Goal: Participate in discussion: Engage in conversation with other users on a specific topic

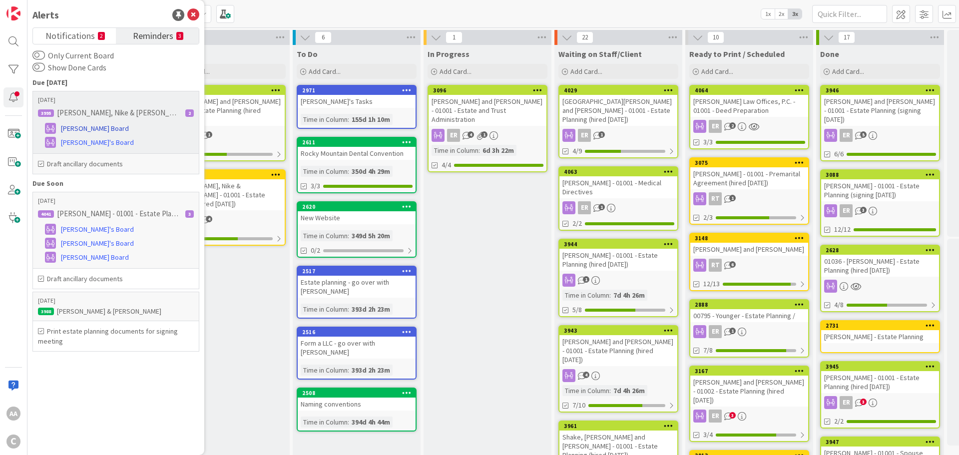
click at [86, 126] on span "[PERSON_NAME] Board" at bounding box center [95, 128] width 68 height 10
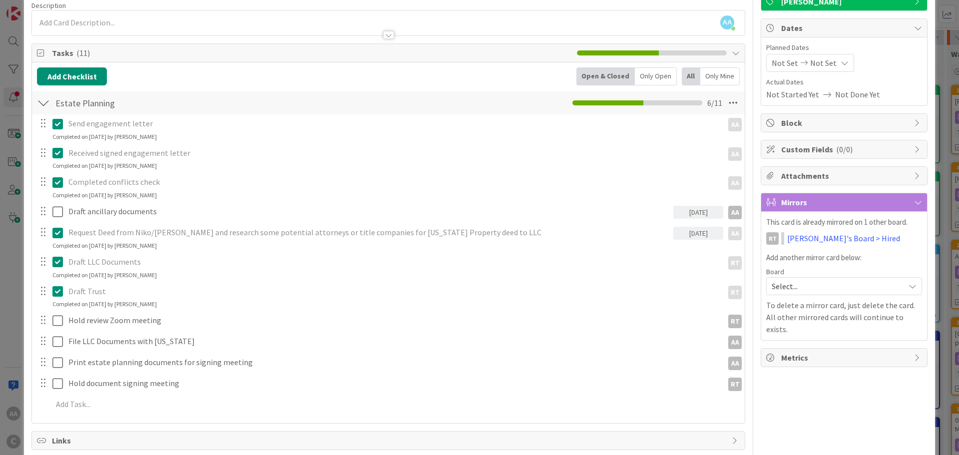
scroll to position [150, 0]
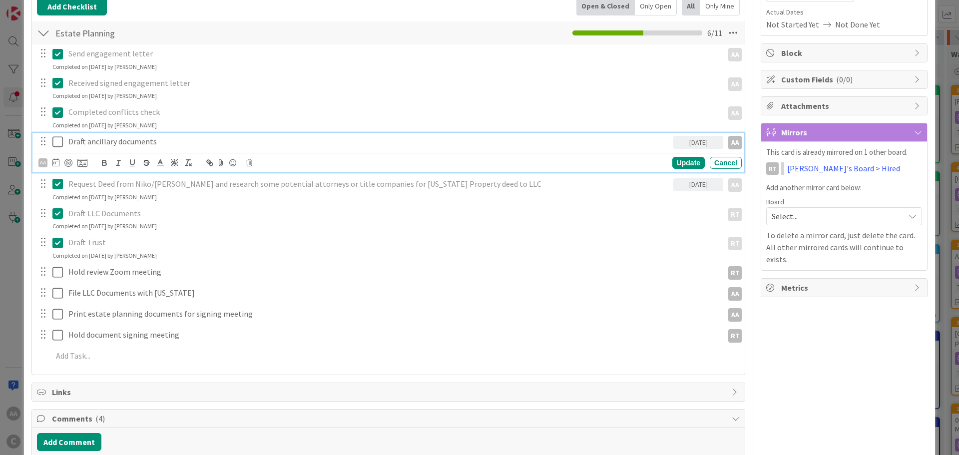
click at [57, 145] on icon at bounding box center [59, 142] width 15 height 12
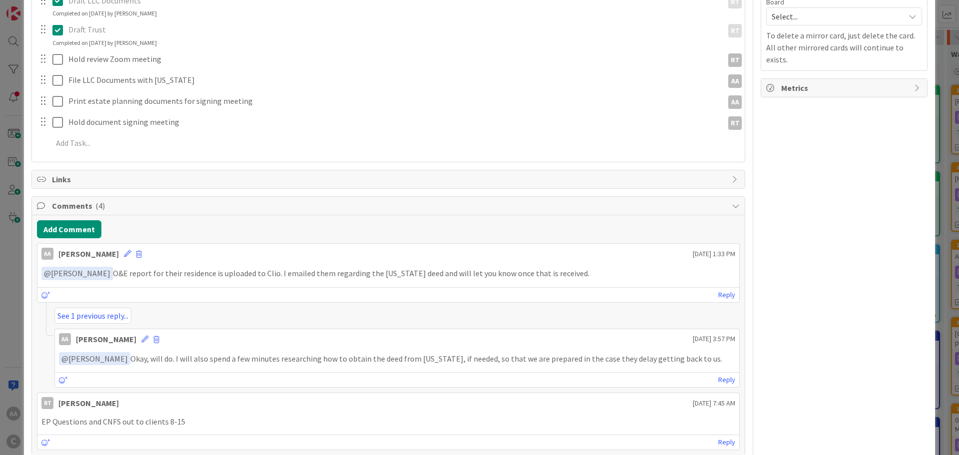
scroll to position [250, 0]
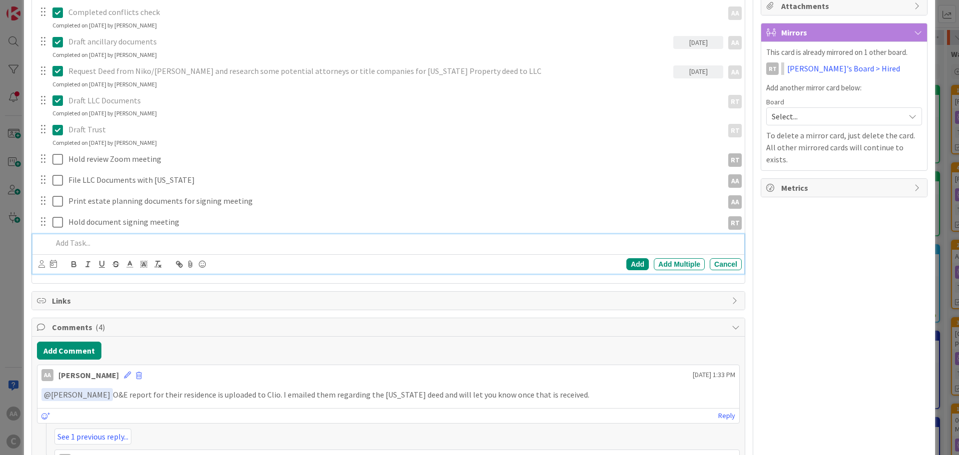
click at [121, 238] on p at bounding box center [395, 242] width 686 height 11
click at [72, 244] on p "Revise documents after obtaining" at bounding box center [395, 242] width 686 height 11
click at [206, 242] on p "Revise ancillary documents after obtaining" at bounding box center [395, 242] width 686 height 11
click at [40, 266] on icon at bounding box center [41, 263] width 6 height 7
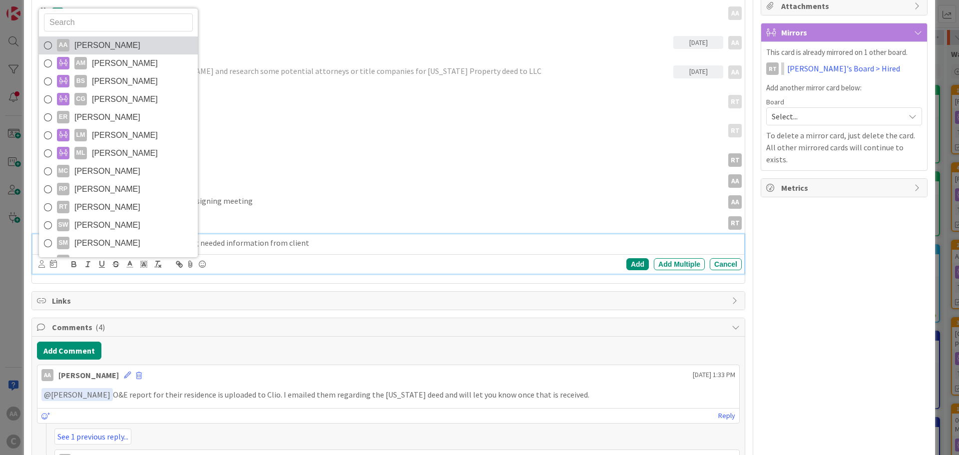
click at [47, 44] on icon at bounding box center [48, 45] width 8 height 15
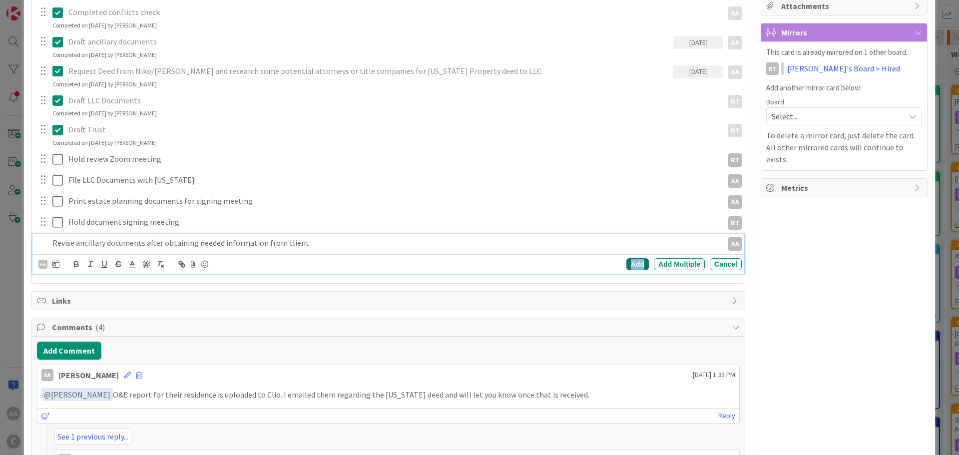
click at [627, 265] on div "Add" at bounding box center [638, 264] width 22 height 12
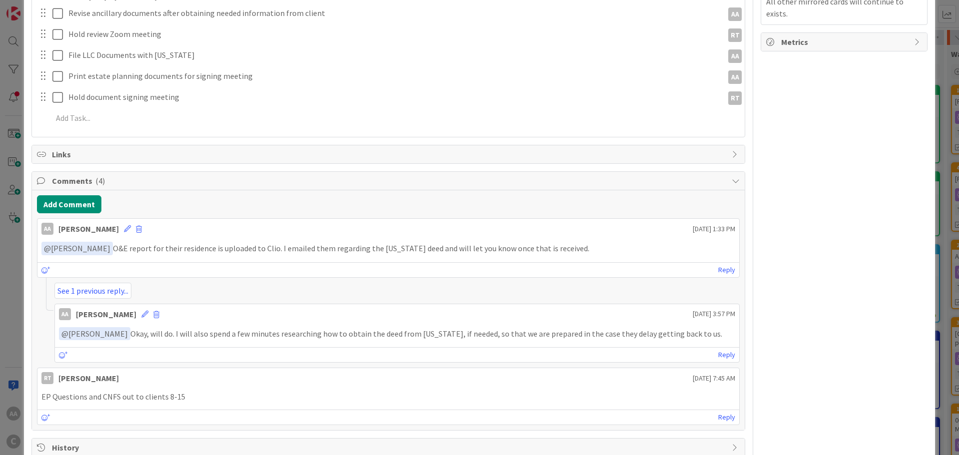
scroll to position [400, 0]
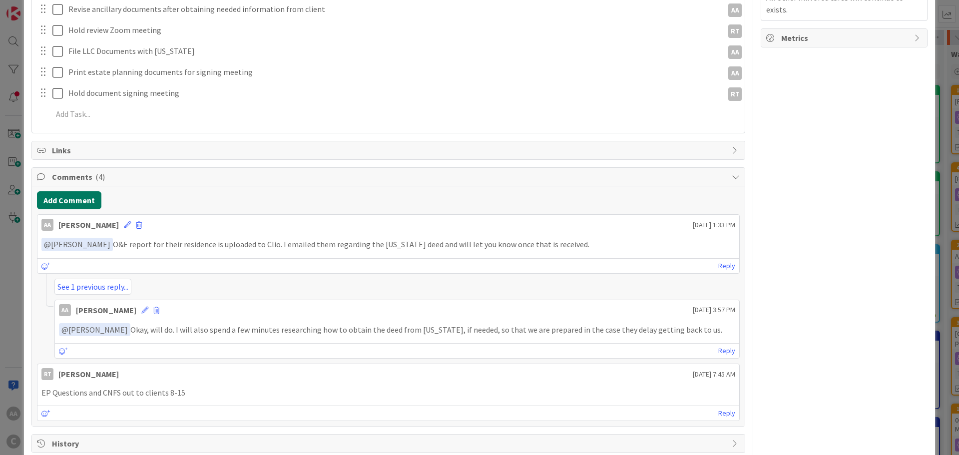
click at [82, 197] on button "Add Comment" at bounding box center [69, 200] width 64 height 18
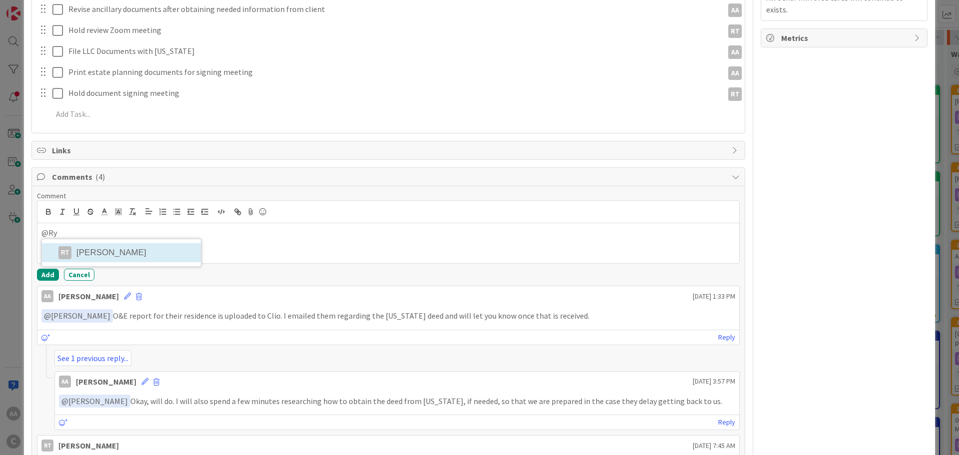
click at [126, 249] on li "RT [PERSON_NAME]" at bounding box center [121, 252] width 159 height 19
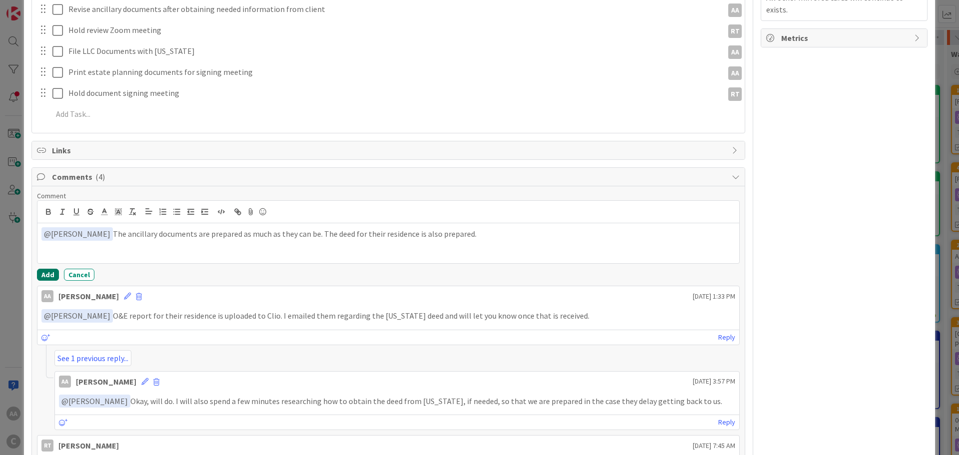
click at [48, 276] on button "Add" at bounding box center [48, 275] width 22 height 12
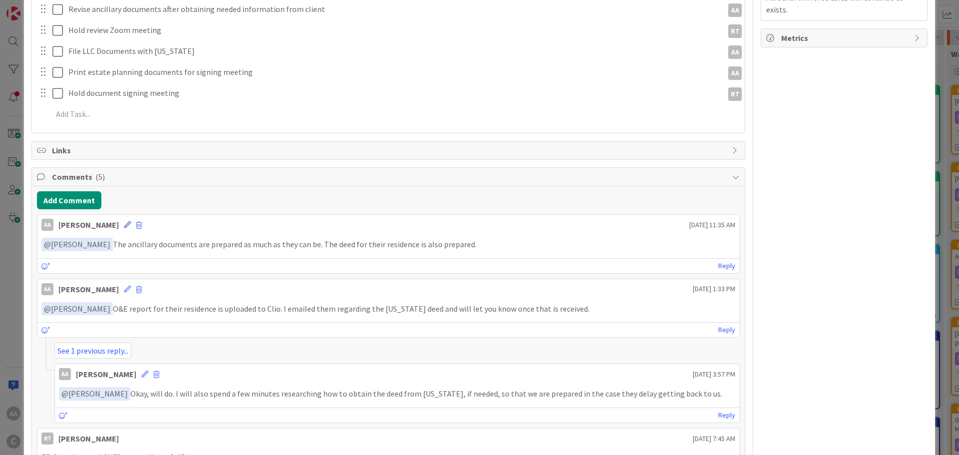
click at [131, 224] on icon at bounding box center [127, 224] width 7 height 7
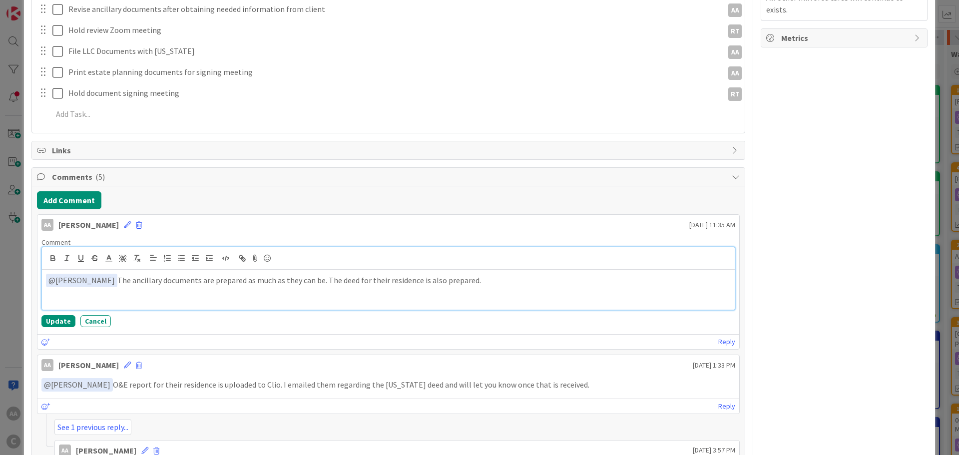
click at [341, 283] on p "﻿ @ [PERSON_NAME] ﻿ The ancillary documents are prepared as much as they can be…" at bounding box center [388, 280] width 685 height 13
click at [338, 281] on p "﻿ @ [PERSON_NAME] ﻿ The ancillary documents are prepared as much as they can be…" at bounding box center [388, 280] width 685 height 13
click at [50, 324] on button "Update" at bounding box center [58, 321] width 34 height 12
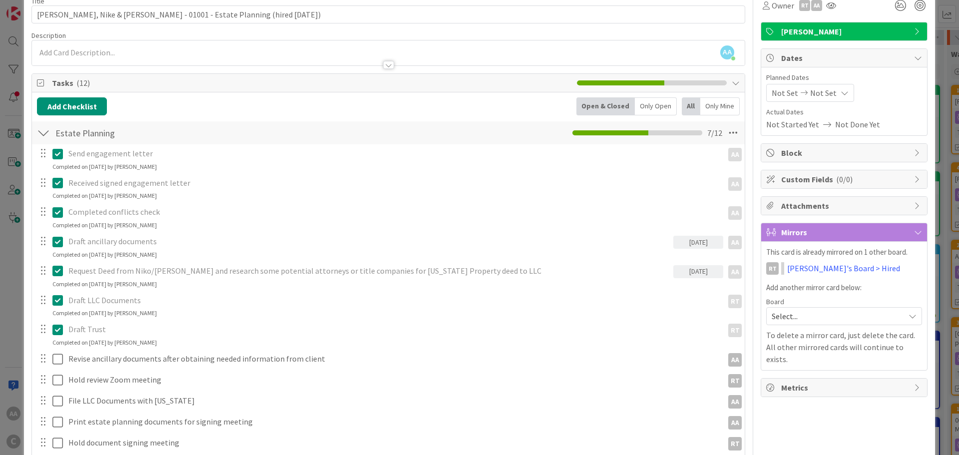
scroll to position [0, 0]
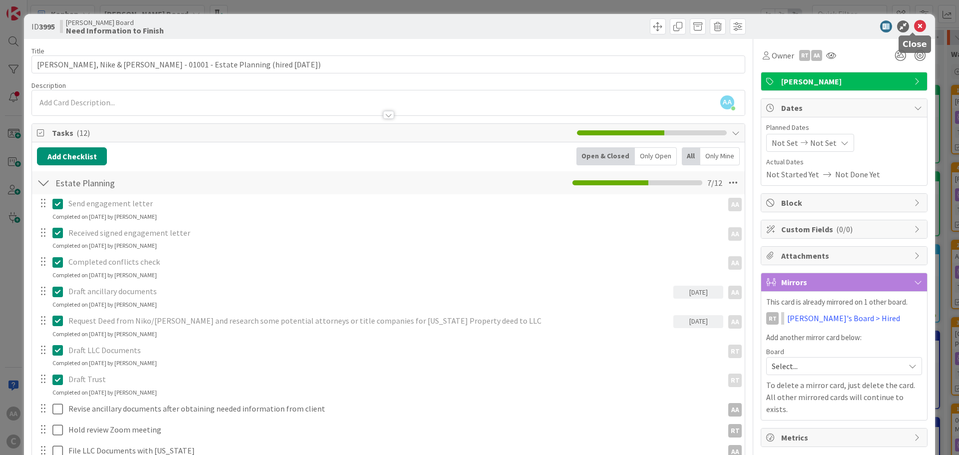
click at [915, 25] on icon at bounding box center [921, 26] width 12 height 12
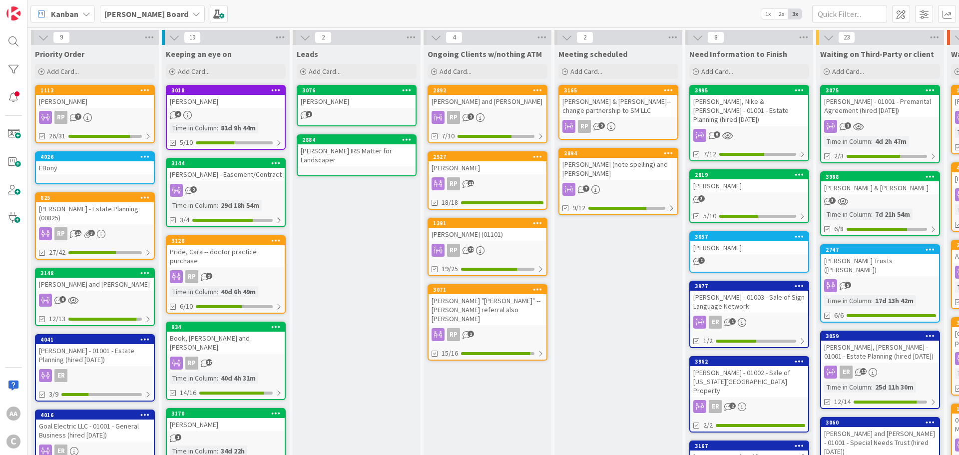
click at [111, 6] on div "[PERSON_NAME] Board" at bounding box center [152, 14] width 105 height 18
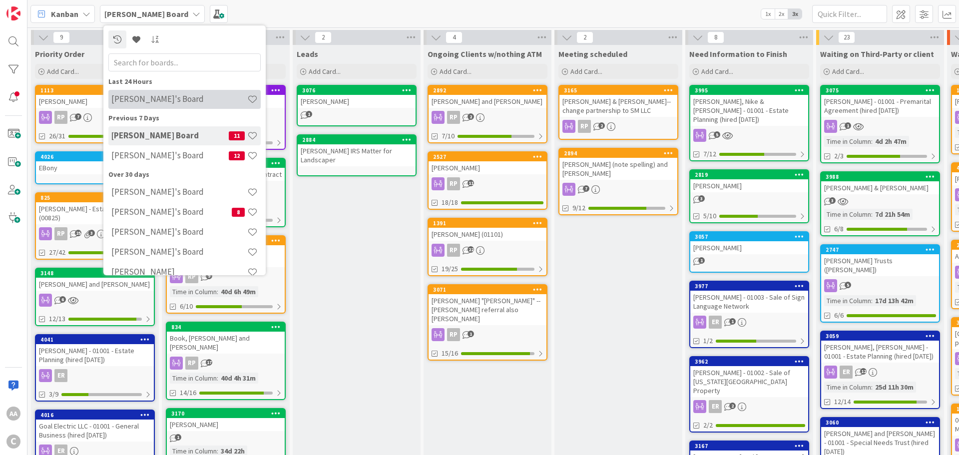
click at [143, 98] on h4 "[PERSON_NAME]'s Board" at bounding box center [179, 99] width 136 height 10
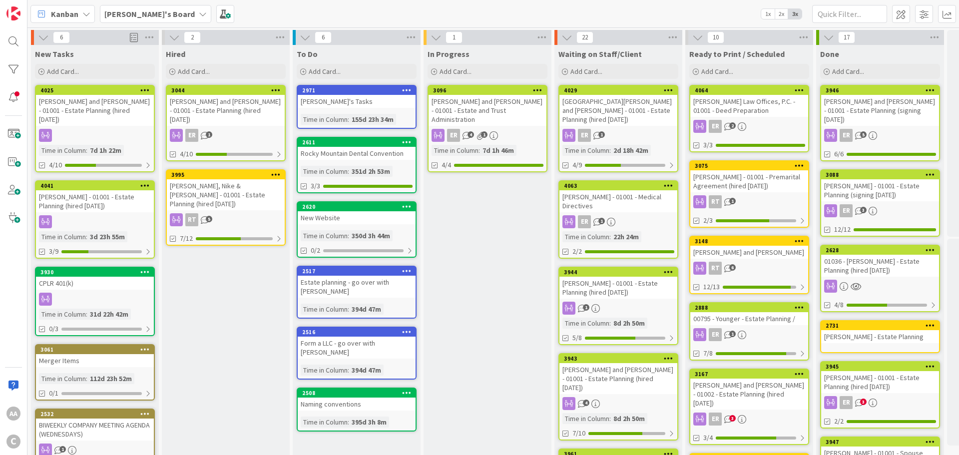
click at [121, 16] on b "[PERSON_NAME]'s Board" at bounding box center [149, 14] width 90 height 10
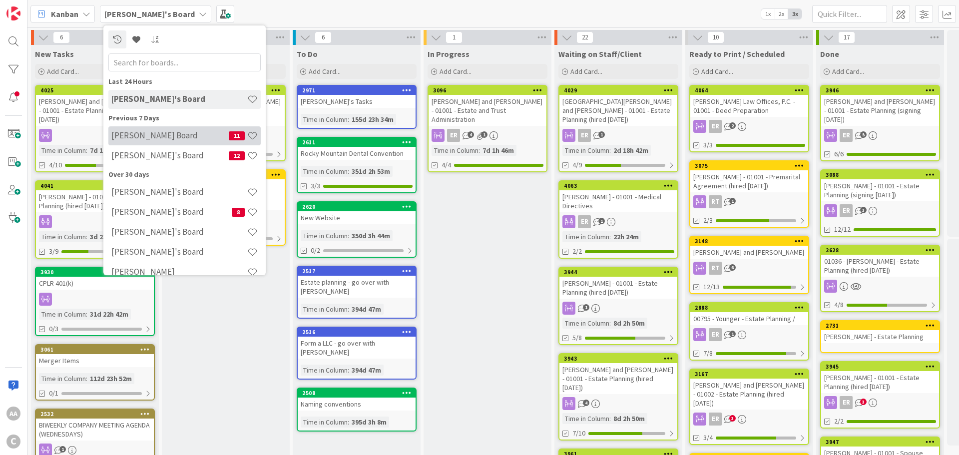
click at [140, 138] on h4 "[PERSON_NAME] Board" at bounding box center [169, 135] width 117 height 10
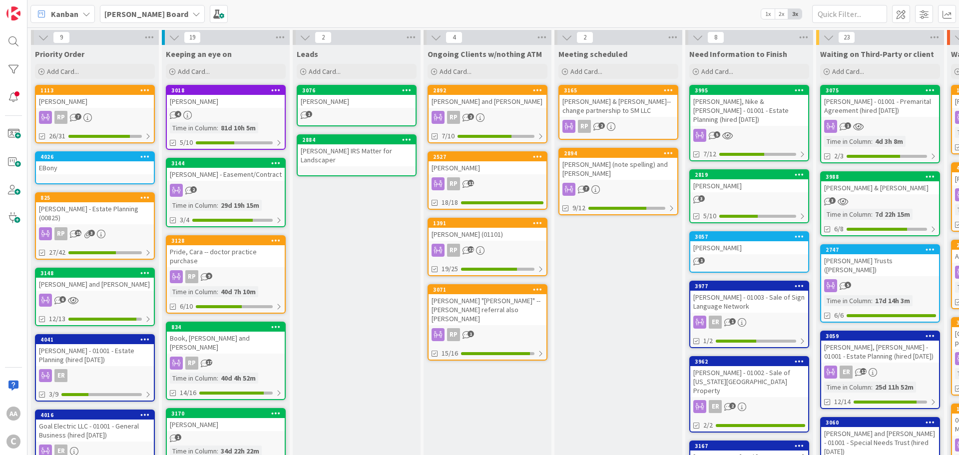
click at [858, 427] on div "[PERSON_NAME] and [PERSON_NAME] - 01001 - Special Needs Trust (hired [DATE])" at bounding box center [881, 442] width 118 height 31
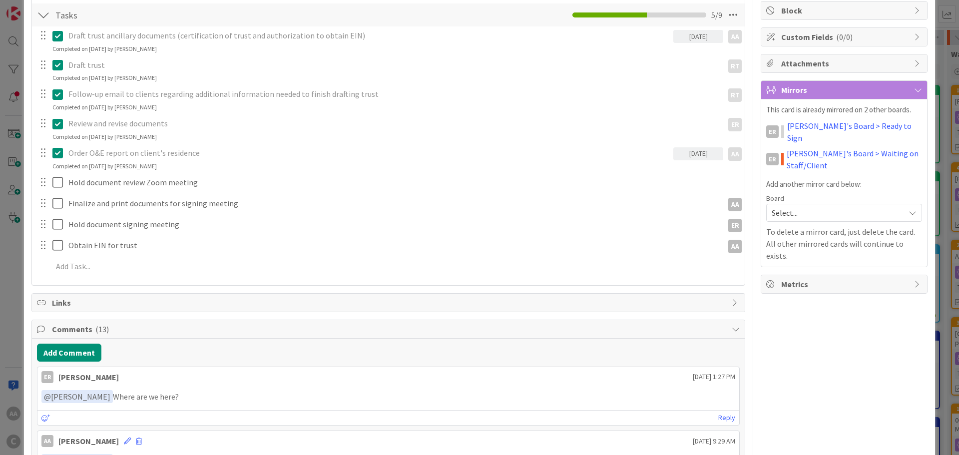
scroll to position [200, 0]
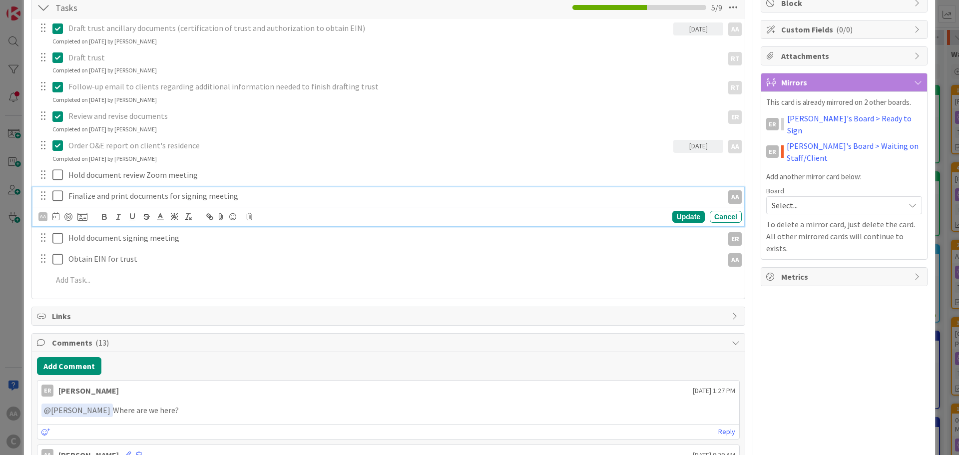
click at [54, 196] on icon at bounding box center [59, 196] width 15 height 12
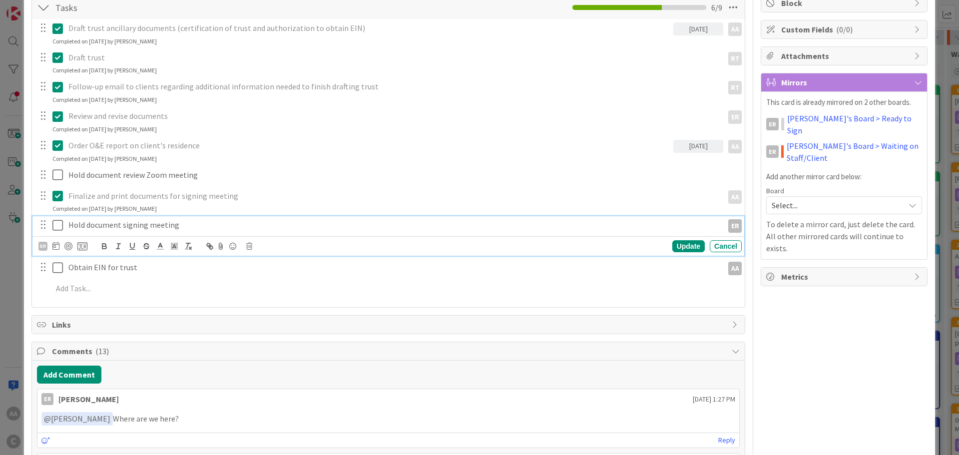
click at [54, 224] on icon at bounding box center [59, 225] width 15 height 12
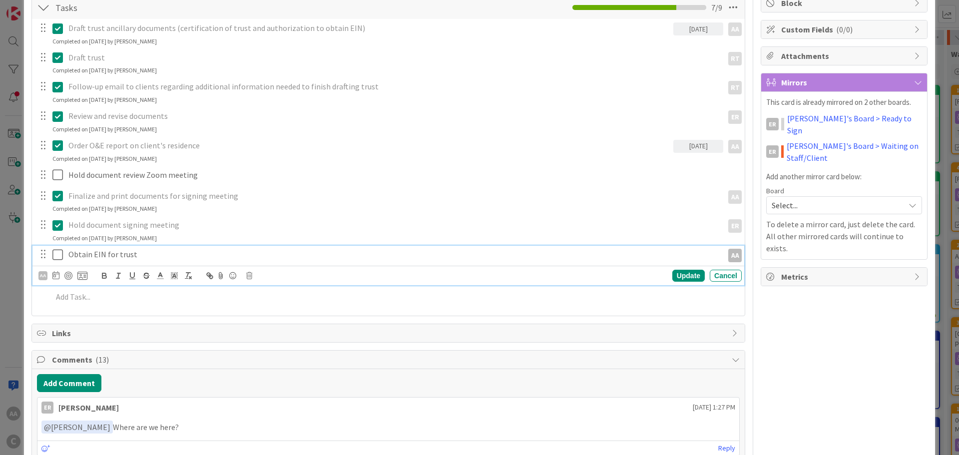
click at [56, 252] on icon at bounding box center [59, 255] width 15 height 12
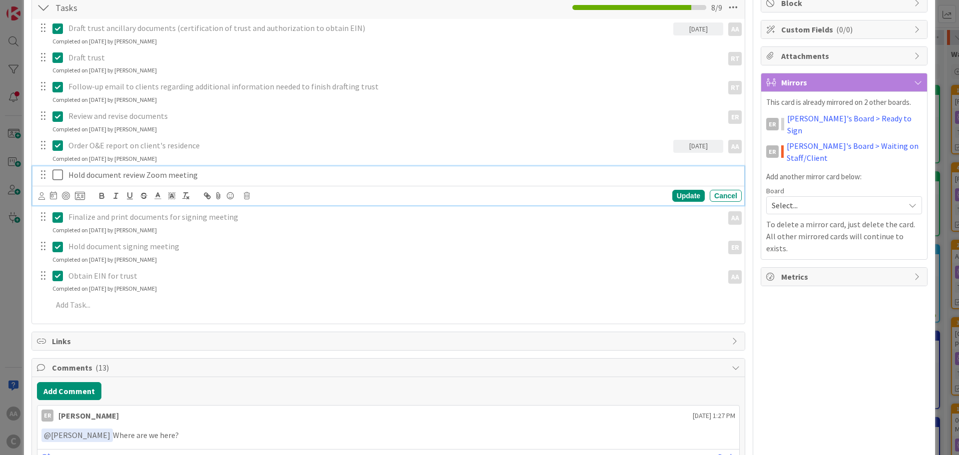
click at [57, 172] on icon at bounding box center [59, 175] width 15 height 12
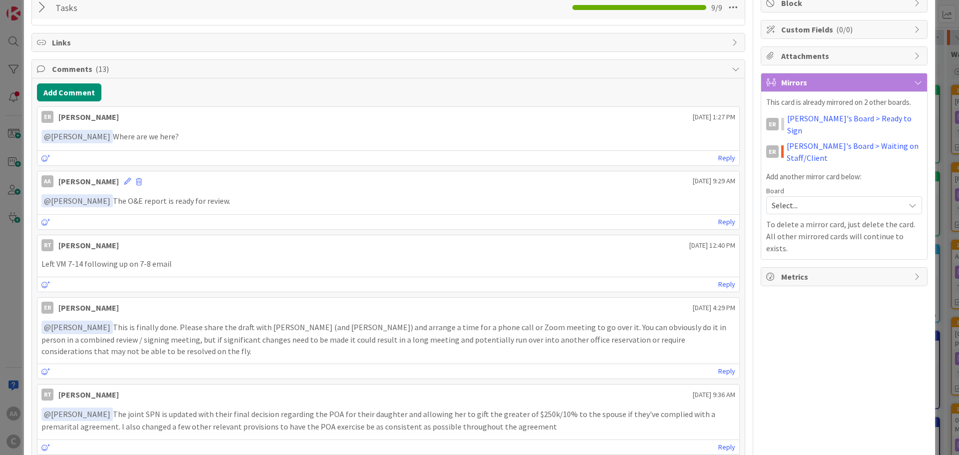
scroll to position [100, 0]
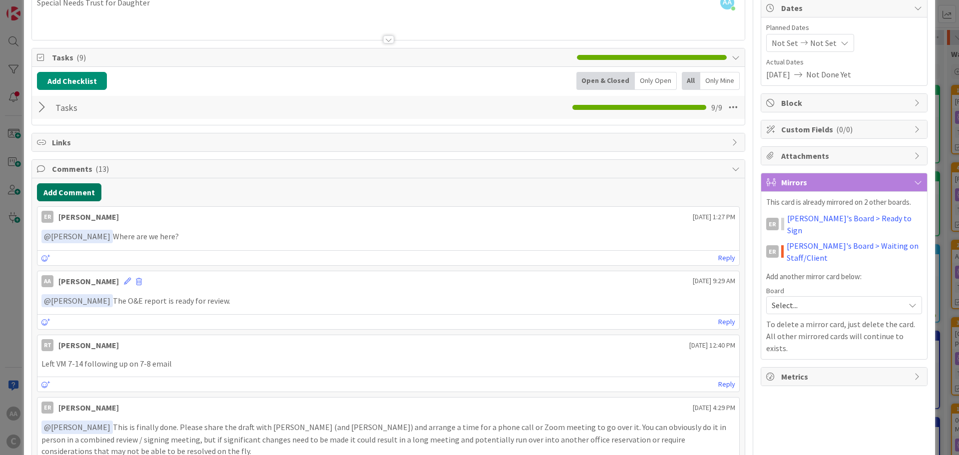
click at [70, 188] on button "Add Comment" at bounding box center [69, 192] width 64 height 18
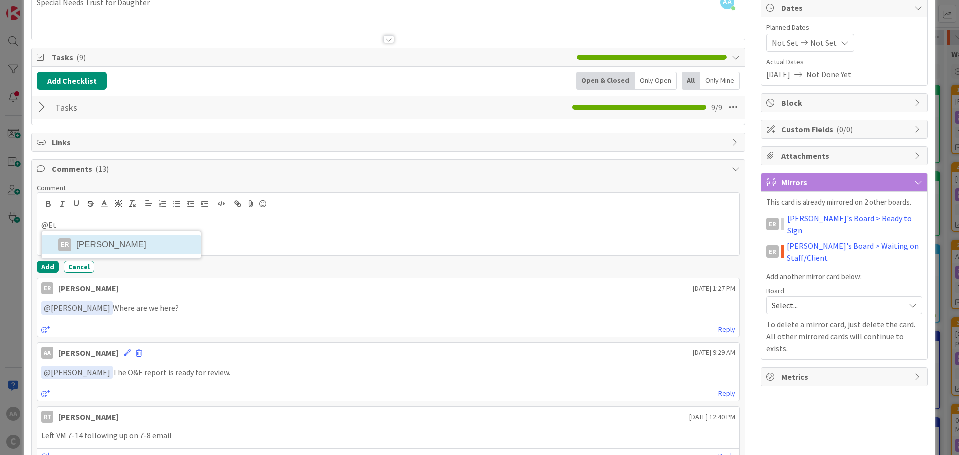
click at [156, 252] on li "ER [PERSON_NAME]" at bounding box center [121, 244] width 159 height 19
click at [156, 252] on li "RT [PERSON_NAME]" at bounding box center [177, 245] width 159 height 19
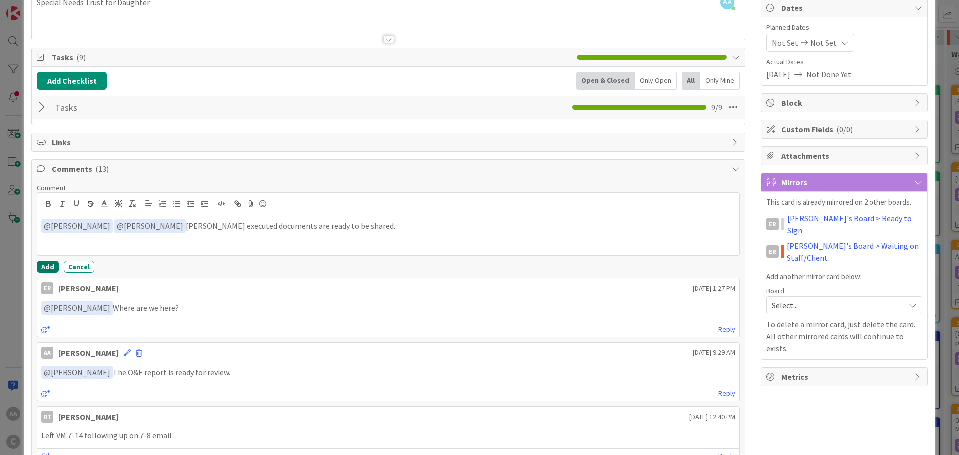
click at [48, 264] on button "Add" at bounding box center [48, 267] width 22 height 12
